Goal: Use online tool/utility

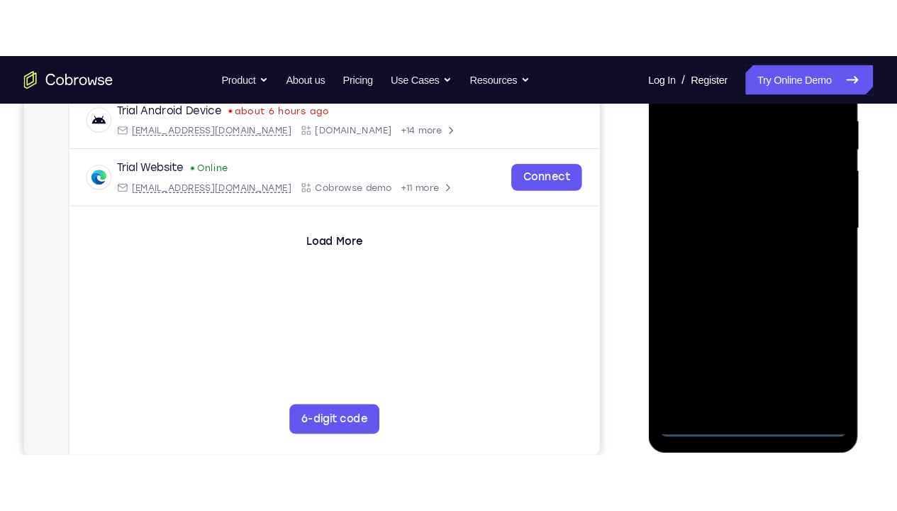
scroll to position [284, 0]
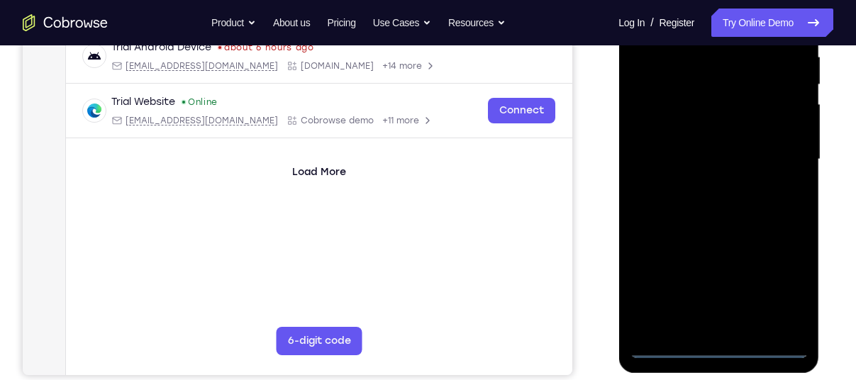
click at [717, 350] on div at bounding box center [718, 159] width 179 height 397
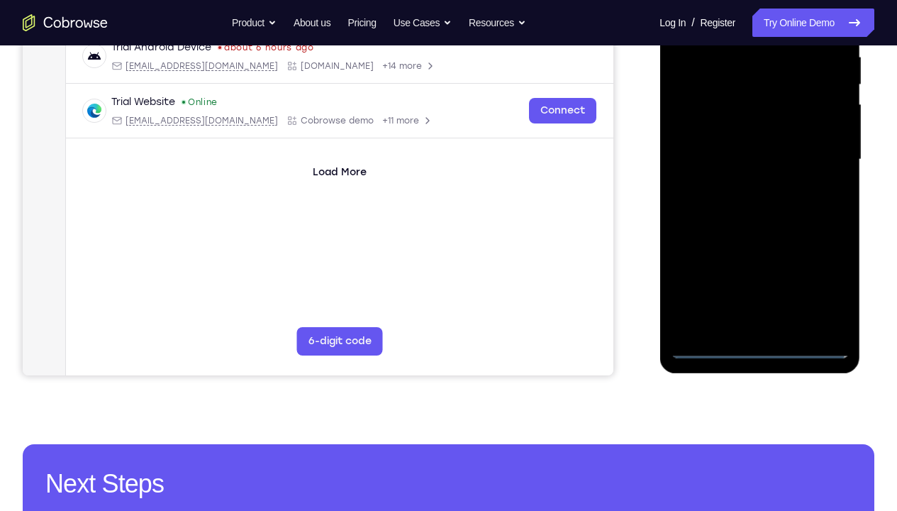
click at [822, 289] on div at bounding box center [759, 159] width 179 height 397
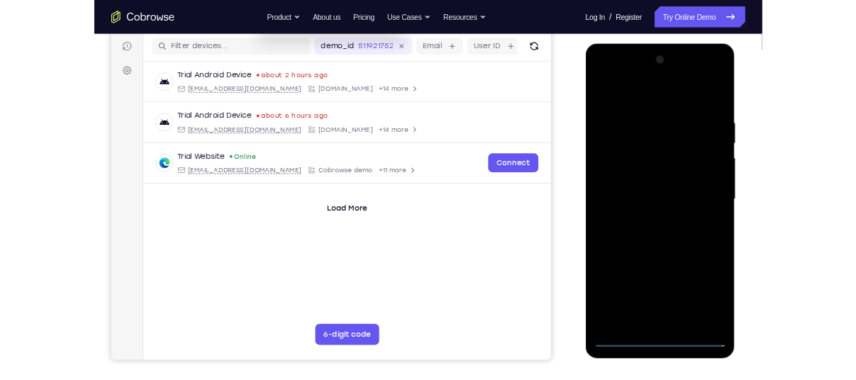
scroll to position [176, 0]
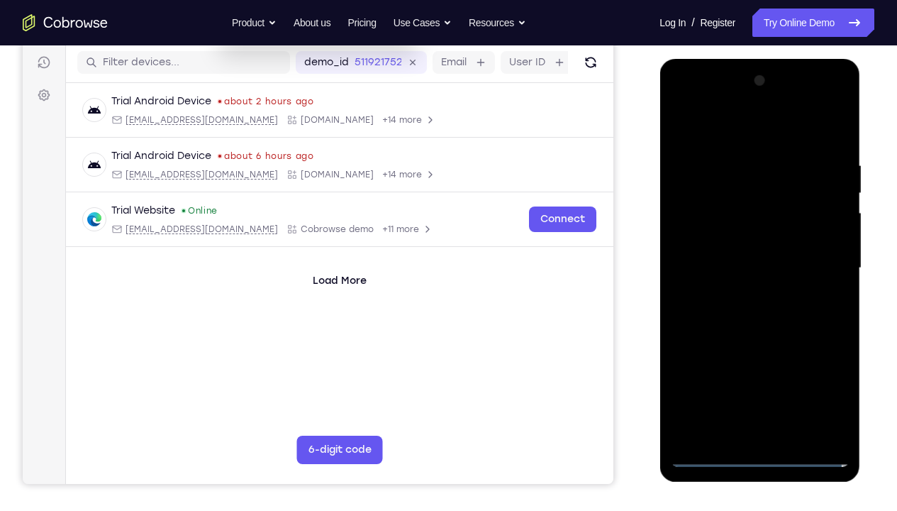
click at [748, 136] on div at bounding box center [759, 268] width 179 height 397
click at [744, 187] on div at bounding box center [759, 268] width 179 height 397
click at [751, 363] on div at bounding box center [759, 268] width 179 height 397
click at [765, 231] on div at bounding box center [759, 268] width 179 height 397
drag, startPoint x: 739, startPoint y: 253, endPoint x: 742, endPoint y: 187, distance: 65.4
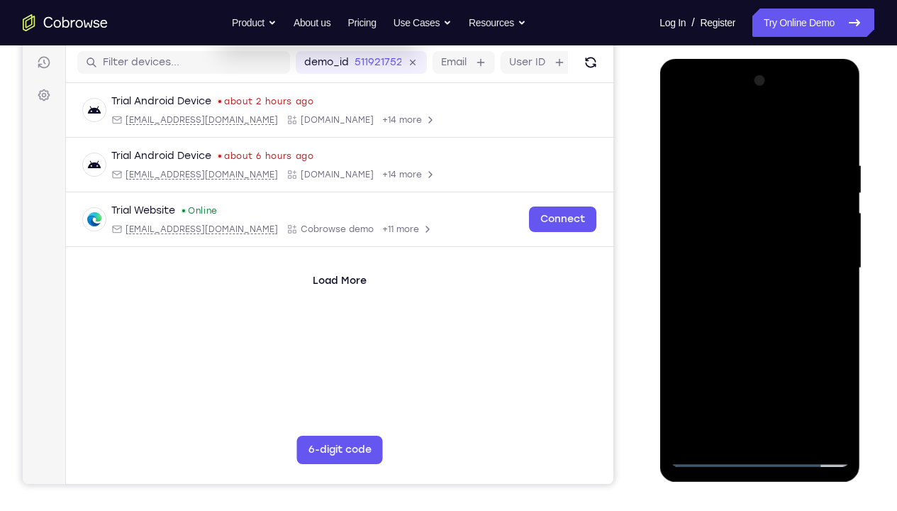
click at [742, 187] on div at bounding box center [759, 268] width 179 height 397
click at [726, 236] on div at bounding box center [759, 268] width 179 height 397
click at [832, 380] on div at bounding box center [759, 268] width 179 height 397
click at [836, 214] on div at bounding box center [759, 268] width 179 height 397
click at [824, 131] on div at bounding box center [759, 268] width 179 height 397
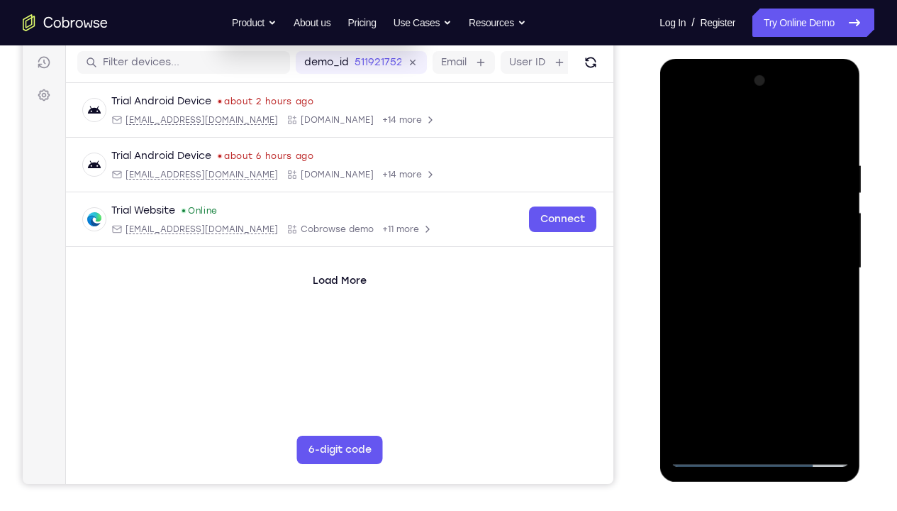
drag, startPoint x: 754, startPoint y: 349, endPoint x: 776, endPoint y: 249, distance: 102.4
click at [776, 249] on div at bounding box center [759, 268] width 179 height 397
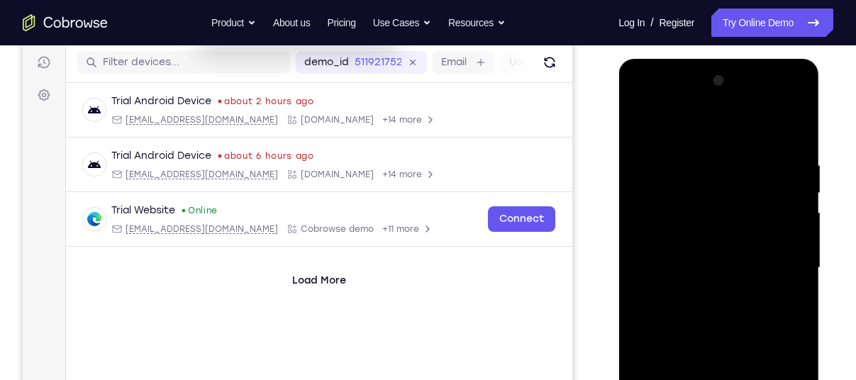
click at [709, 256] on div at bounding box center [718, 268] width 179 height 397
drag, startPoint x: 704, startPoint y: 253, endPoint x: 708, endPoint y: 182, distance: 71.0
click at [708, 182] on div at bounding box center [718, 268] width 179 height 397
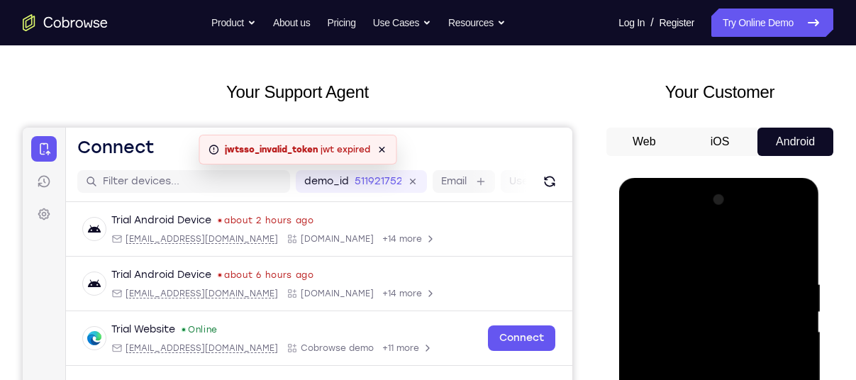
scroll to position [36, 0]
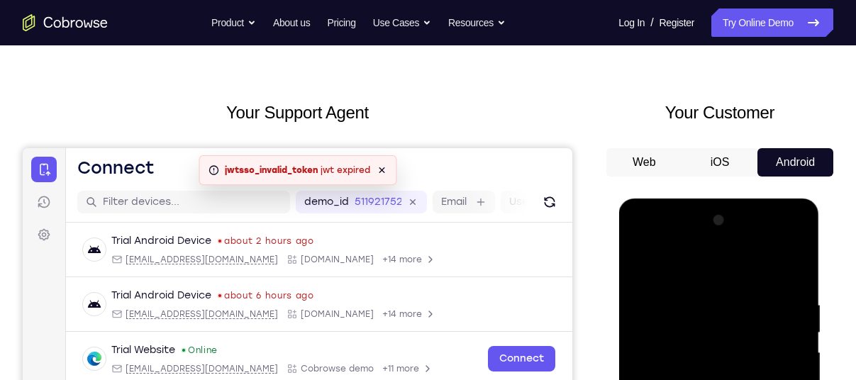
drag, startPoint x: 702, startPoint y: 329, endPoint x: 699, endPoint y: 385, distance: 56.1
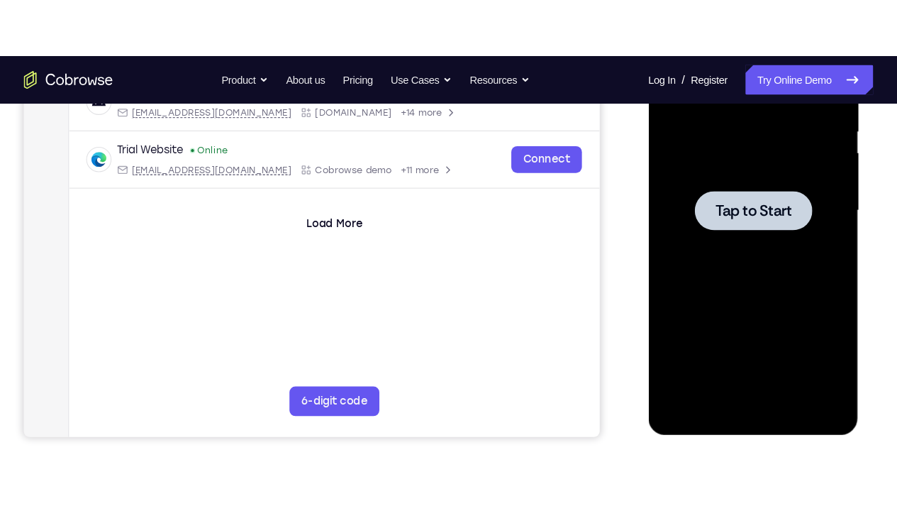
scroll to position [299, 0]
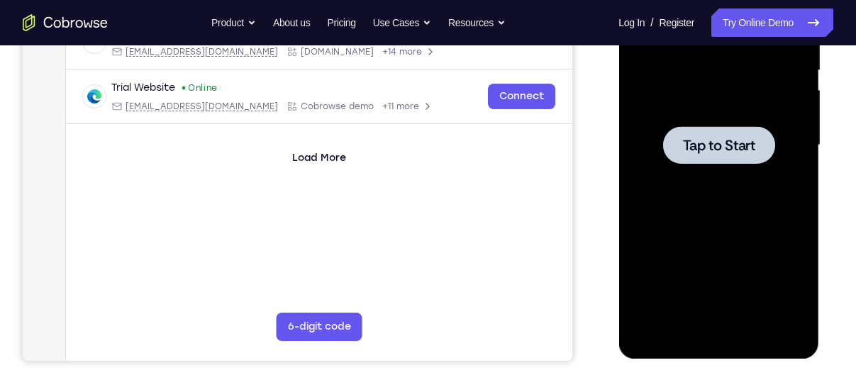
click at [717, 144] on span "Tap to Start" at bounding box center [718, 145] width 72 height 14
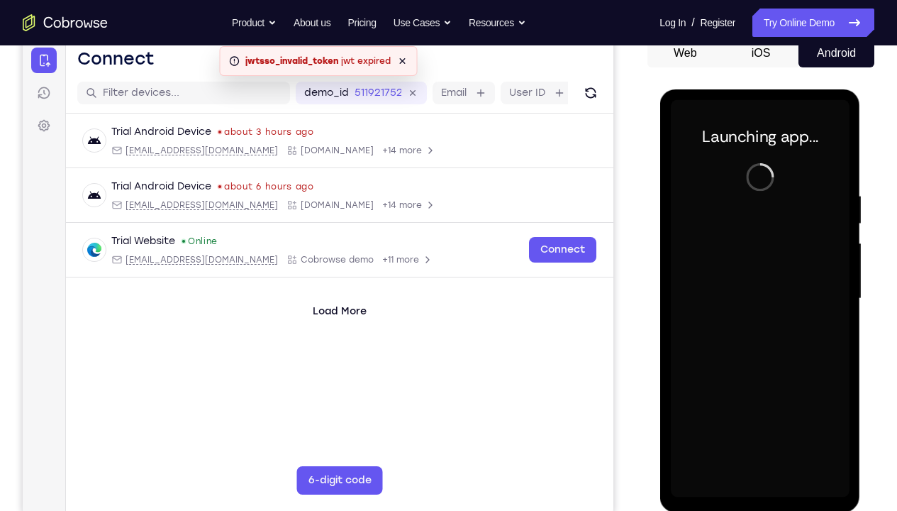
scroll to position [146, 0]
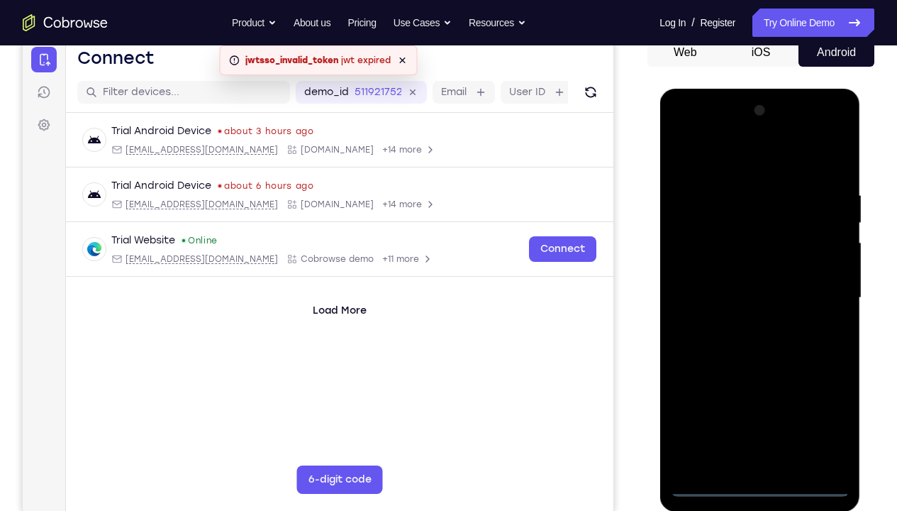
click at [751, 380] on div at bounding box center [759, 297] width 179 height 397
click at [824, 380] on div at bounding box center [759, 297] width 179 height 397
click at [724, 152] on div at bounding box center [759, 297] width 179 height 397
click at [726, 211] on div at bounding box center [759, 297] width 179 height 397
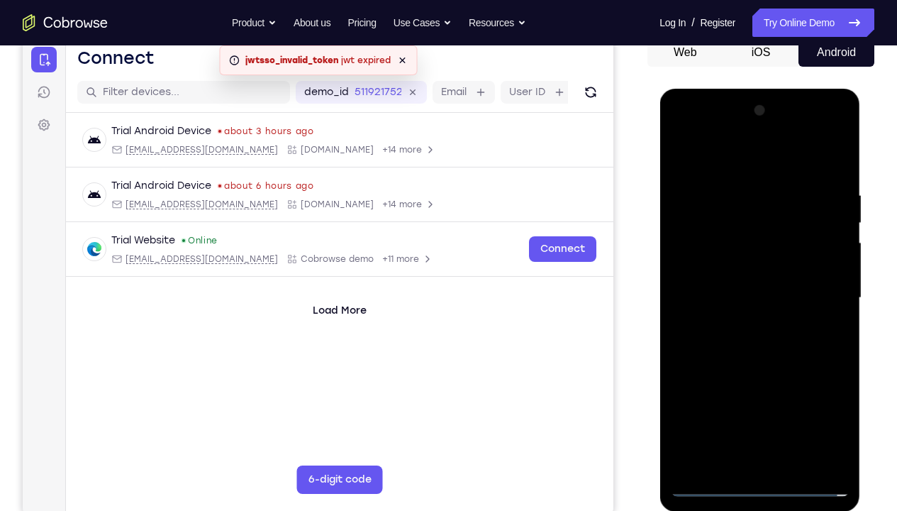
click at [731, 218] on div at bounding box center [759, 297] width 179 height 397
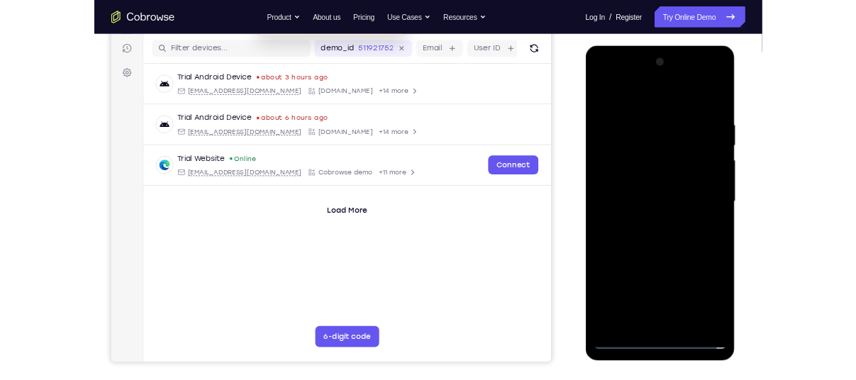
scroll to position [162, 0]
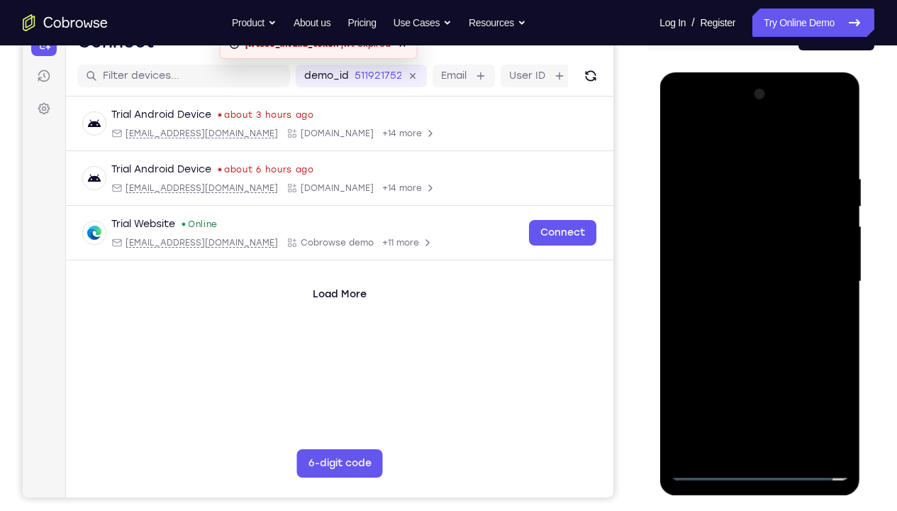
click at [832, 111] on div at bounding box center [759, 281] width 179 height 397
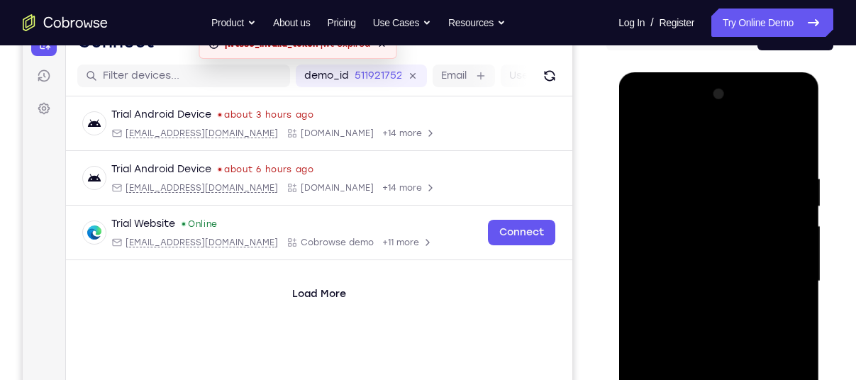
scroll to position [321, 0]
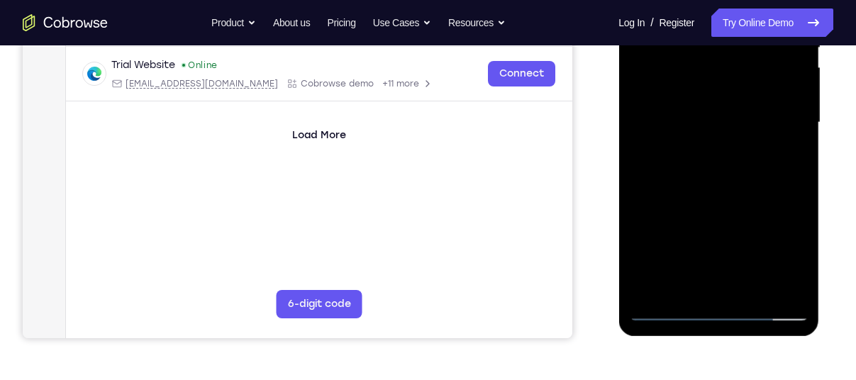
click at [697, 213] on div at bounding box center [718, 122] width 179 height 397
click at [724, 59] on div at bounding box center [718, 122] width 179 height 397
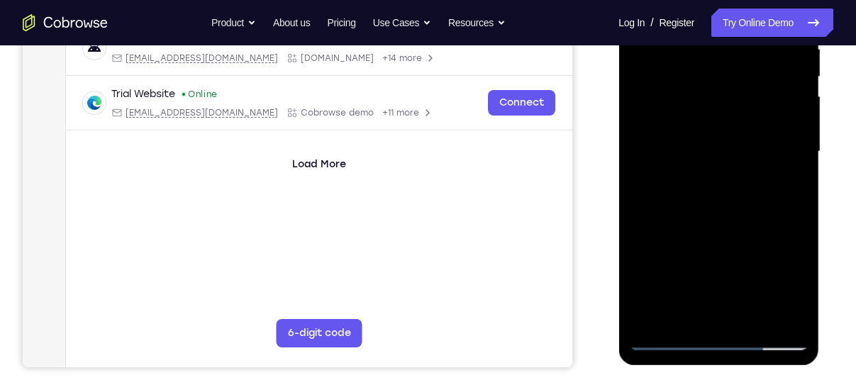
click at [714, 209] on div at bounding box center [718, 151] width 179 height 397
click at [729, 119] on div at bounding box center [718, 151] width 179 height 397
drag, startPoint x: 689, startPoint y: 136, endPoint x: 683, endPoint y: 97, distance: 39.4
click at [683, 97] on div at bounding box center [718, 151] width 179 height 397
click at [699, 150] on div at bounding box center [718, 151] width 179 height 397
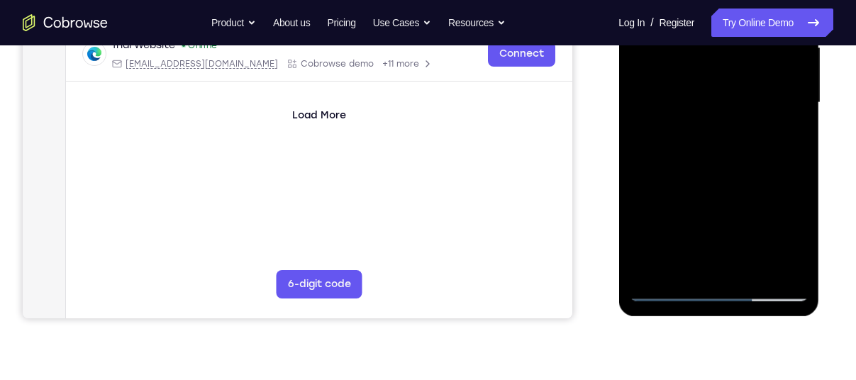
scroll to position [342, 0]
click at [792, 260] on div at bounding box center [718, 102] width 179 height 397
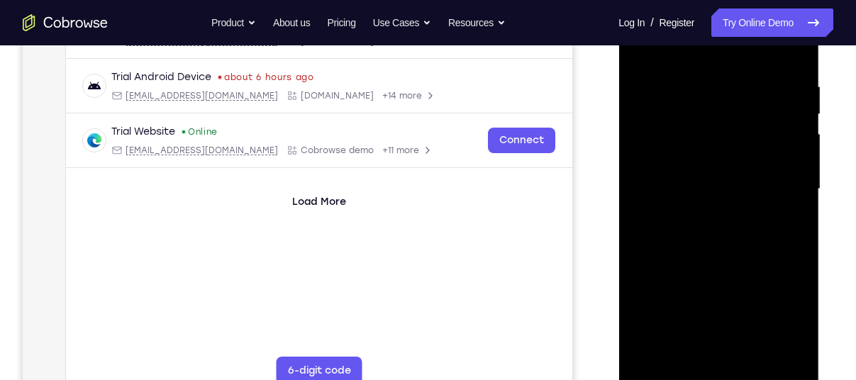
scroll to position [255, 0]
click at [795, 140] on div at bounding box center [718, 188] width 179 height 397
click at [743, 350] on div at bounding box center [718, 188] width 179 height 397
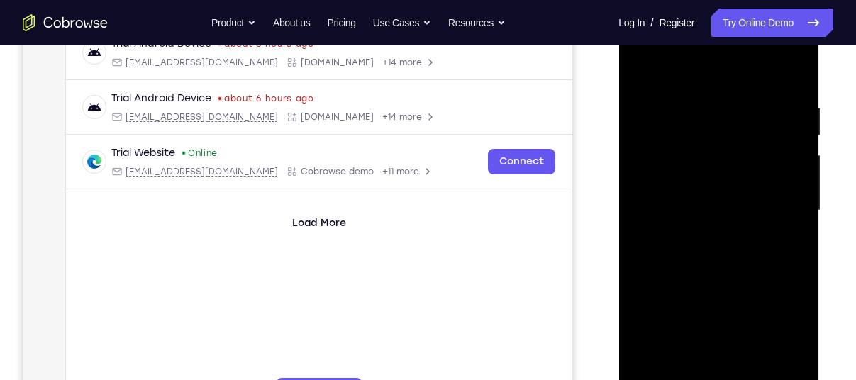
scroll to position [233, 0]
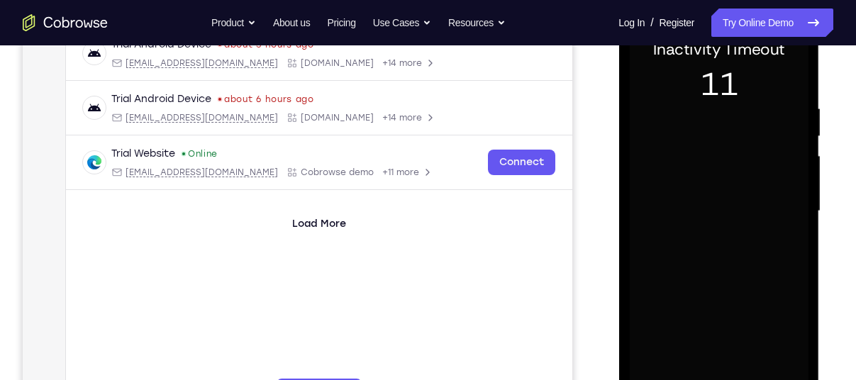
click at [711, 149] on div at bounding box center [718, 211] width 179 height 397
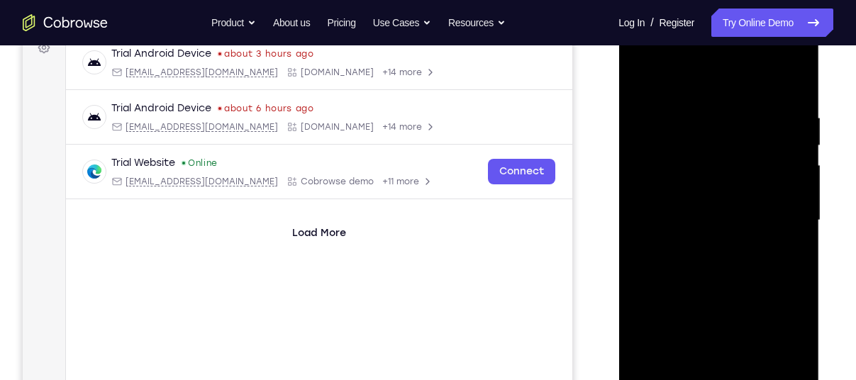
scroll to position [223, 0]
click at [788, 89] on div at bounding box center [718, 221] width 179 height 397
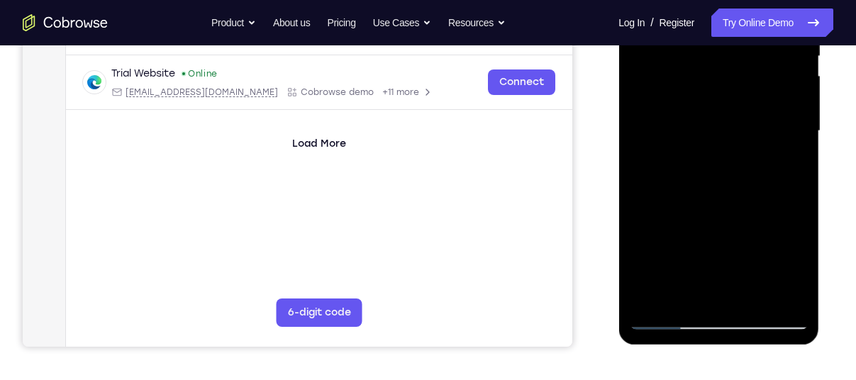
scroll to position [314, 0]
drag, startPoint x: 714, startPoint y: 248, endPoint x: 760, endPoint y: 282, distance: 56.8
click at [760, 282] on div at bounding box center [718, 130] width 179 height 397
drag, startPoint x: 673, startPoint y: 80, endPoint x: 717, endPoint y: 195, distance: 123.3
click at [717, 195] on div at bounding box center [718, 130] width 179 height 397
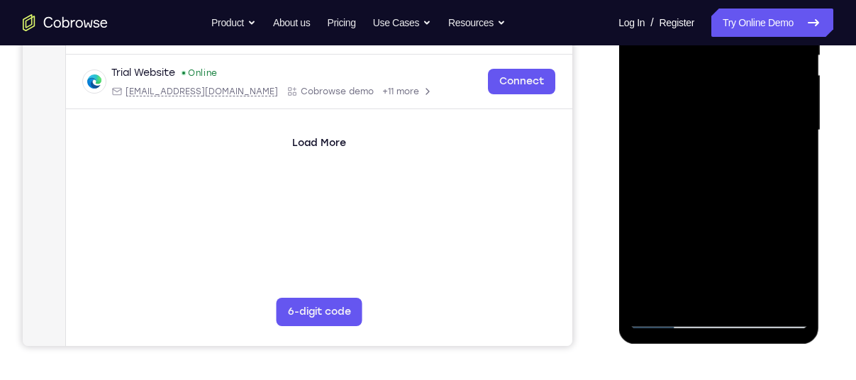
drag, startPoint x: 666, startPoint y: 63, endPoint x: 682, endPoint y: 189, distance: 127.3
click at [682, 189] on div at bounding box center [718, 130] width 179 height 397
click at [794, 295] on div at bounding box center [718, 130] width 179 height 397
drag, startPoint x: 648, startPoint y: 92, endPoint x: 682, endPoint y: 257, distance: 168.9
click at [682, 257] on div at bounding box center [718, 130] width 179 height 397
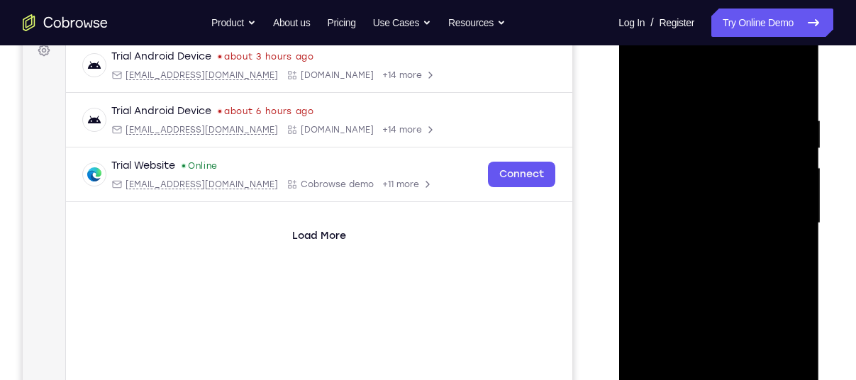
scroll to position [220, 0]
click at [756, 94] on div at bounding box center [718, 224] width 179 height 397
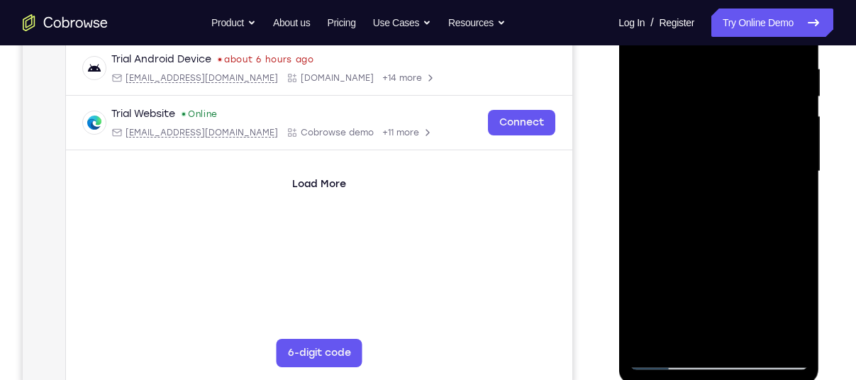
scroll to position [276, 0]
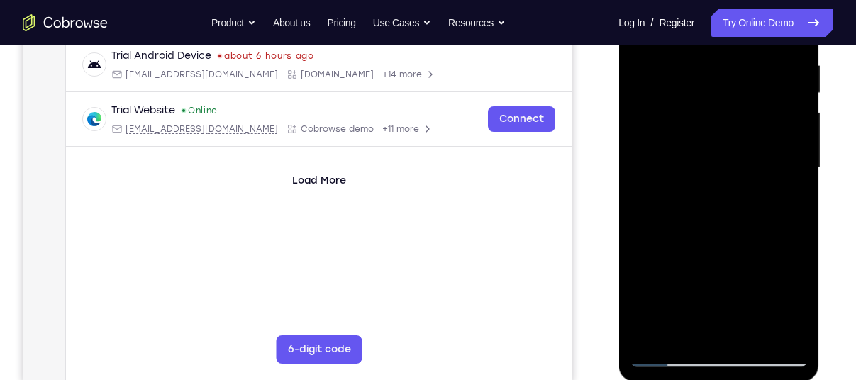
drag, startPoint x: 697, startPoint y: 253, endPoint x: 706, endPoint y: 45, distance: 208.1
click at [706, 45] on div at bounding box center [718, 167] width 179 height 397
click at [802, 116] on div at bounding box center [718, 167] width 179 height 397
drag, startPoint x: 782, startPoint y: 253, endPoint x: 778, endPoint y: 78, distance: 175.3
click at [778, 78] on div at bounding box center [718, 167] width 179 height 397
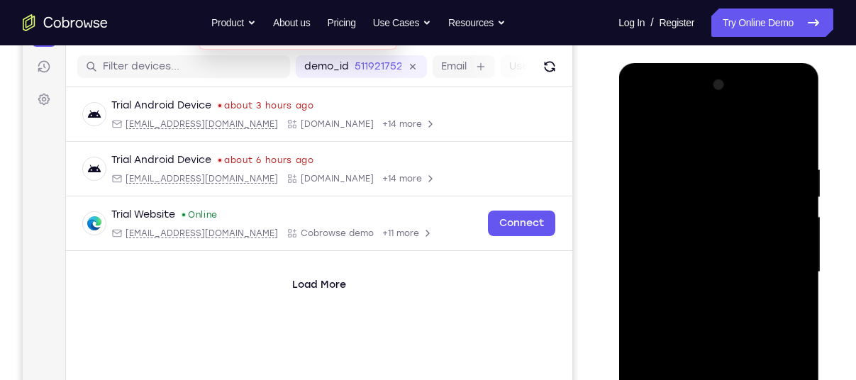
scroll to position [164, 0]
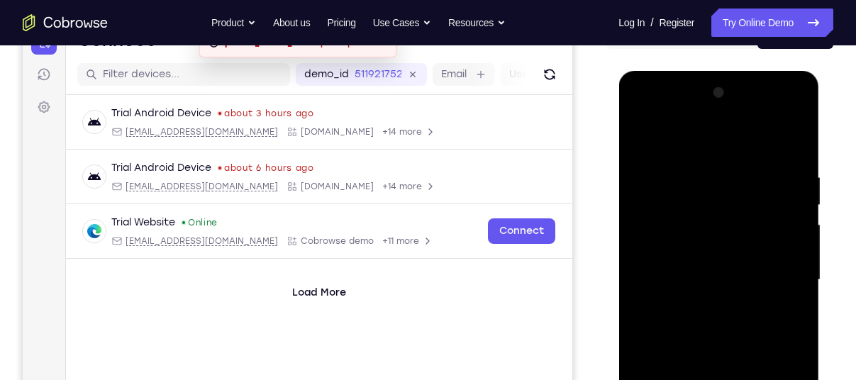
drag, startPoint x: 748, startPoint y: 292, endPoint x: 756, endPoint y: 404, distance: 112.4
click at [756, 380] on div at bounding box center [718, 280] width 179 height 397
drag, startPoint x: 636, startPoint y: 146, endPoint x: 659, endPoint y: 327, distance: 182.3
click at [659, 327] on div at bounding box center [718, 280] width 179 height 397
drag, startPoint x: 641, startPoint y: 177, endPoint x: 656, endPoint y: 331, distance: 154.0
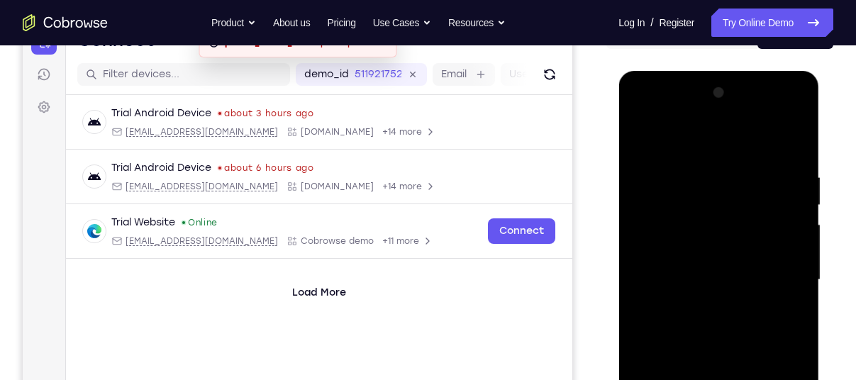
click at [656, 331] on div at bounding box center [718, 280] width 179 height 397
click at [675, 240] on div at bounding box center [718, 280] width 179 height 397
drag, startPoint x: 723, startPoint y: 316, endPoint x: 721, endPoint y: 126, distance: 190.1
click at [721, 126] on div at bounding box center [718, 280] width 179 height 397
drag, startPoint x: 724, startPoint y: 321, endPoint x: 737, endPoint y: 155, distance: 166.5
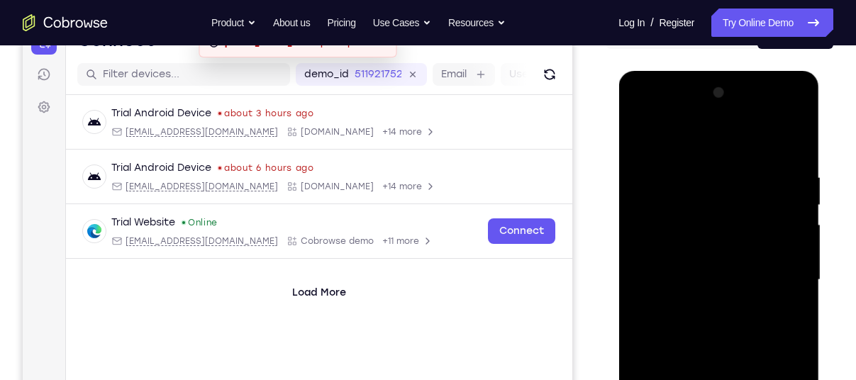
click at [737, 155] on div at bounding box center [718, 280] width 179 height 397
drag, startPoint x: 727, startPoint y: 321, endPoint x: 741, endPoint y: 146, distance: 175.1
click at [741, 146] on div at bounding box center [718, 280] width 179 height 397
drag, startPoint x: 727, startPoint y: 343, endPoint x: 778, endPoint y: 146, distance: 203.6
click at [778, 146] on div at bounding box center [718, 280] width 179 height 397
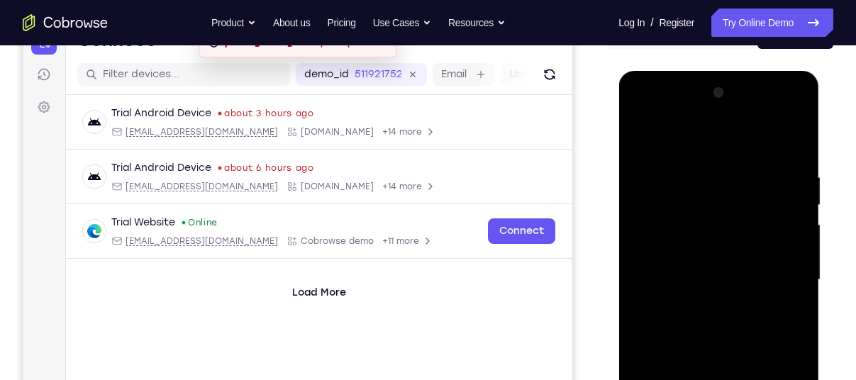
drag, startPoint x: 724, startPoint y: 323, endPoint x: 739, endPoint y: 221, distance: 102.4
click at [739, 221] on div at bounding box center [718, 280] width 179 height 397
click at [712, 312] on div at bounding box center [718, 280] width 179 height 397
drag, startPoint x: 756, startPoint y: 354, endPoint x: 746, endPoint y: 188, distance: 166.3
click at [746, 188] on div at bounding box center [718, 280] width 179 height 397
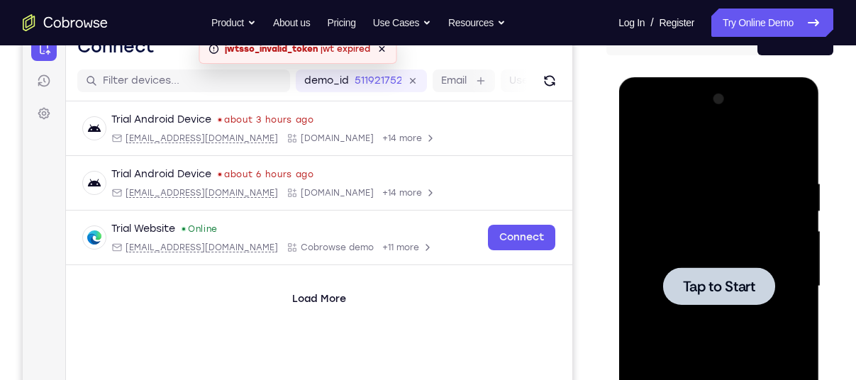
scroll to position [211, 0]
